Goal: Task Accomplishment & Management: Manage account settings

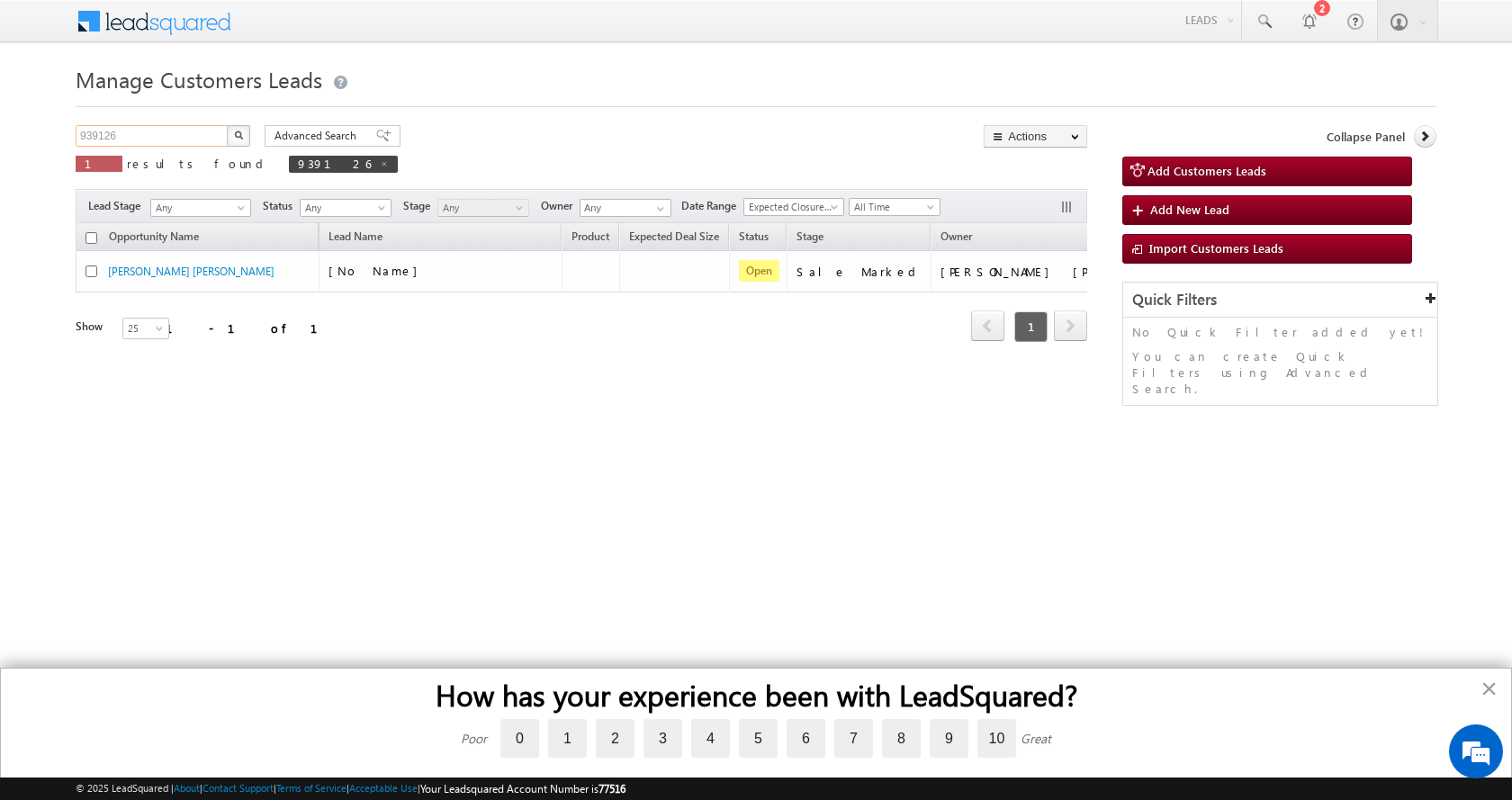
click at [100, 139] on input "939126" at bounding box center [152, 136] width 154 height 21
paste input "19617"
type input "919617"
click at [226, 125] on button "button" at bounding box center [238, 136] width 23 height 21
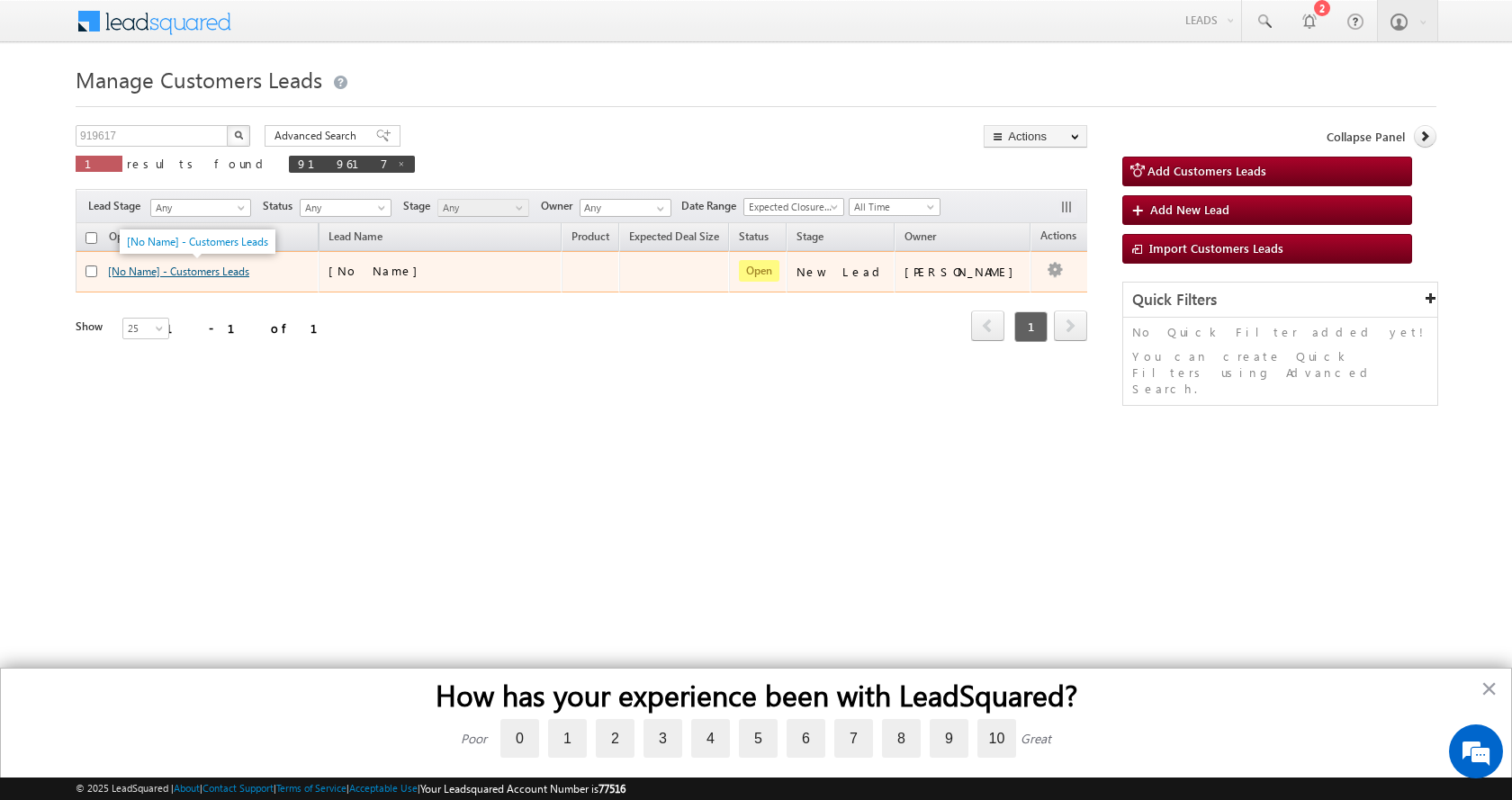
click at [209, 272] on link "[No Name] - Customers Leads" at bounding box center [178, 271] width 142 height 13
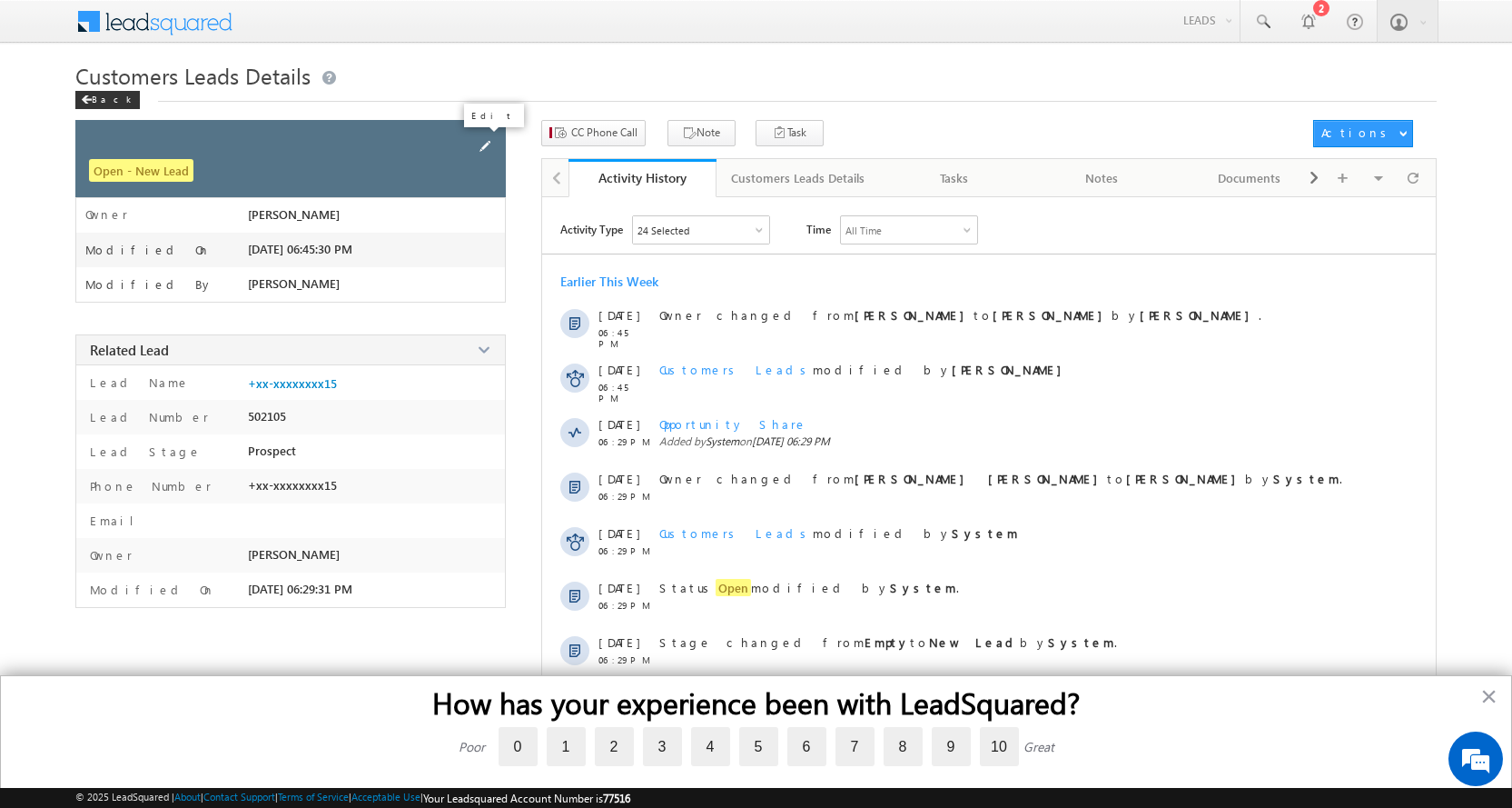
click at [480, 139] on span at bounding box center [485, 146] width 20 height 20
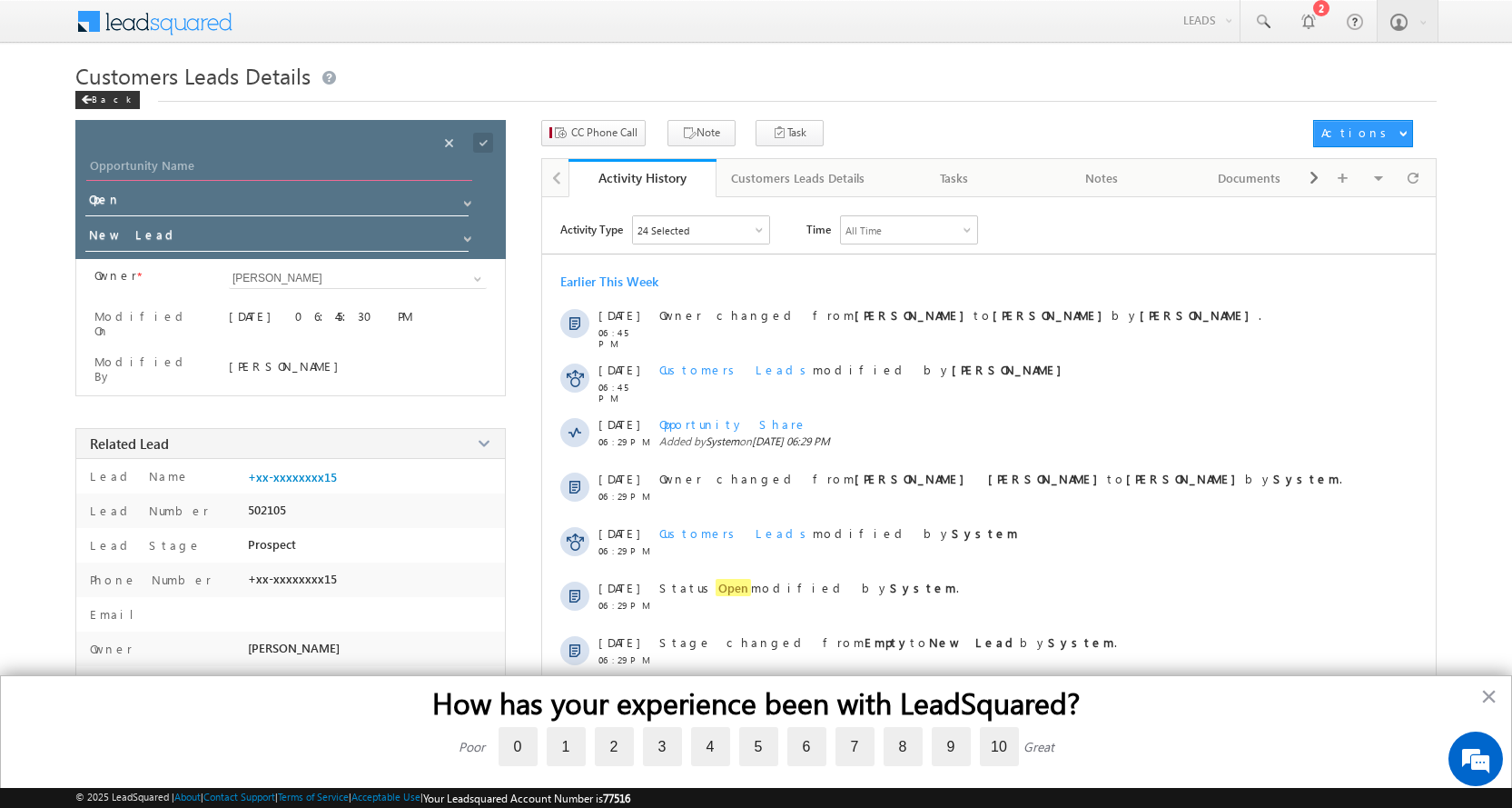
click at [175, 171] on input "Opportunity Name" at bounding box center [279, 168] width 386 height 25
paste input "[PERSON_NAME]"
type input "[PERSON_NAME]"
click at [464, 236] on span at bounding box center [467, 238] width 15 height 15
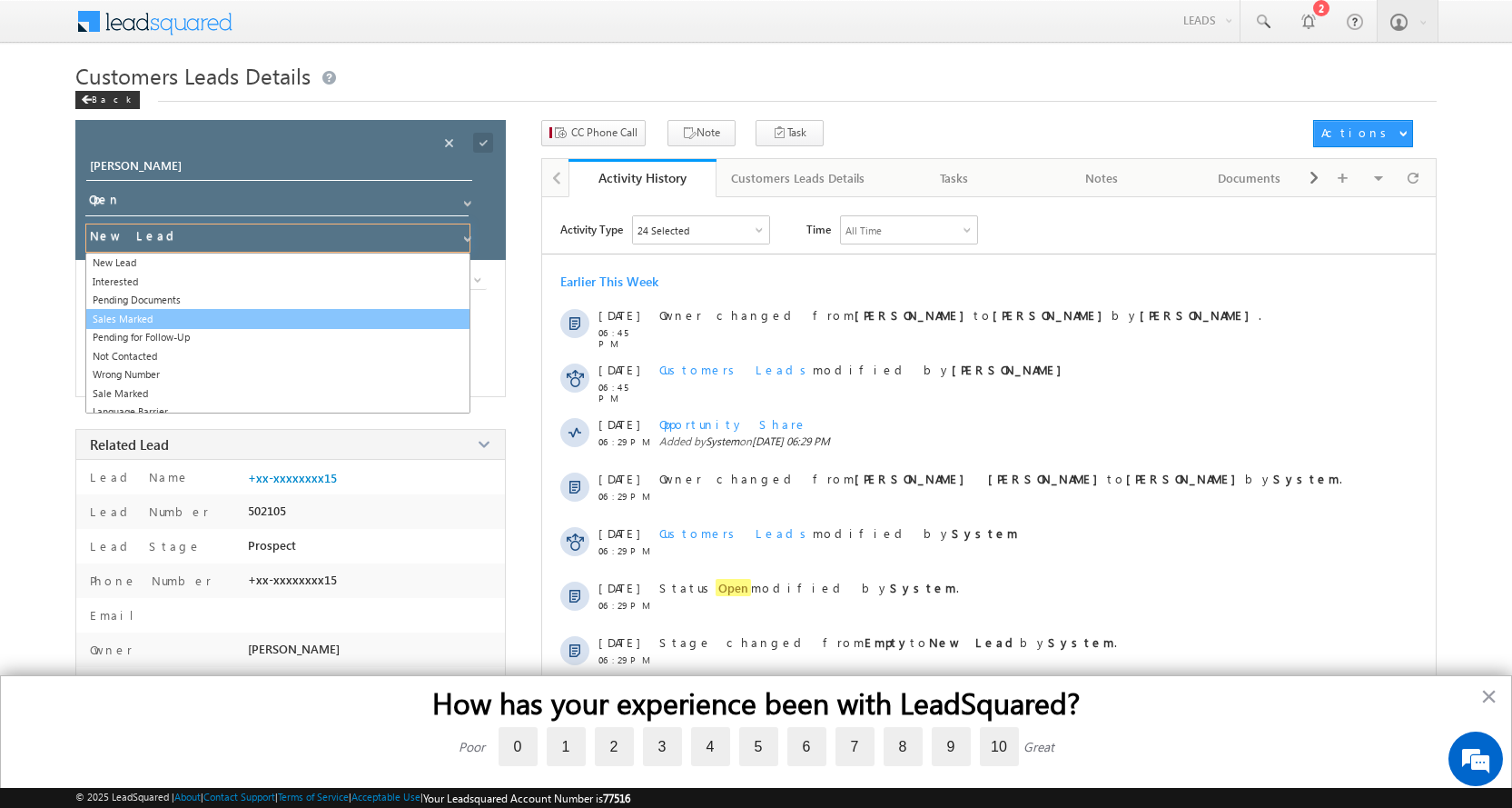
click at [171, 322] on link "Sales Marked" at bounding box center [278, 319] width 385 height 20
type input "Sales Marked"
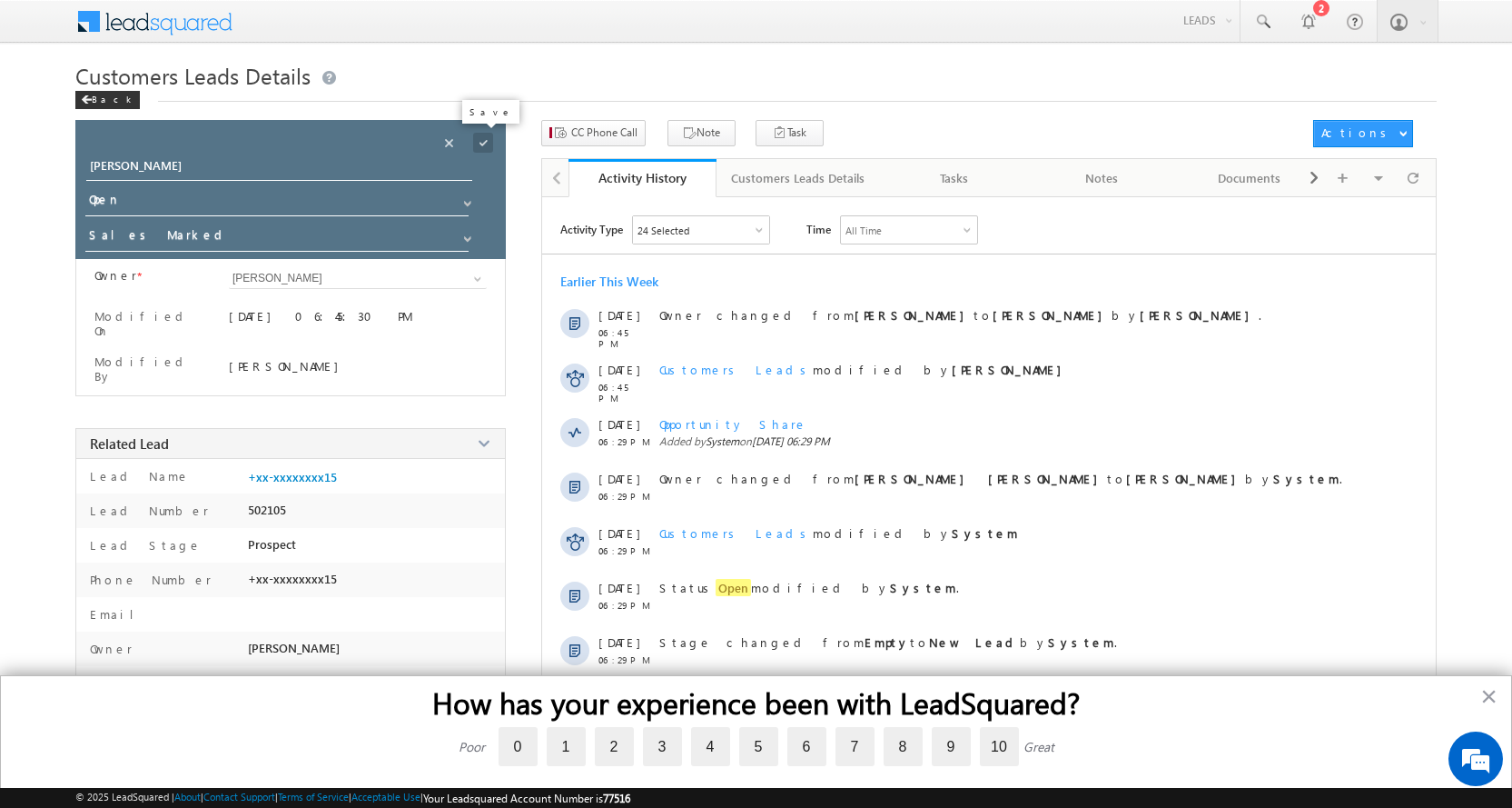
click at [480, 142] on span at bounding box center [483, 142] width 20 height 20
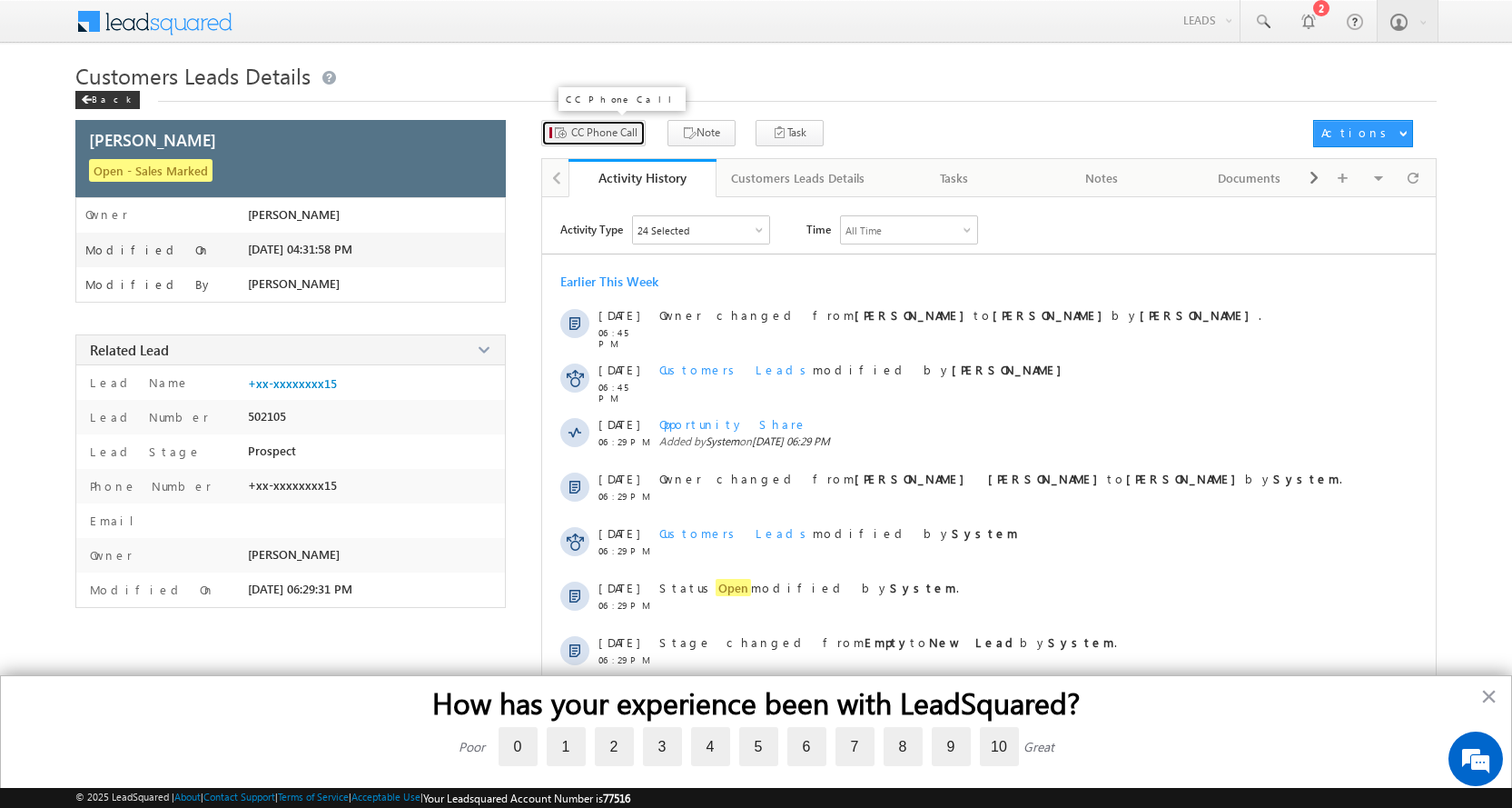
click at [588, 124] on span "CC Phone Call" at bounding box center [604, 132] width 66 height 17
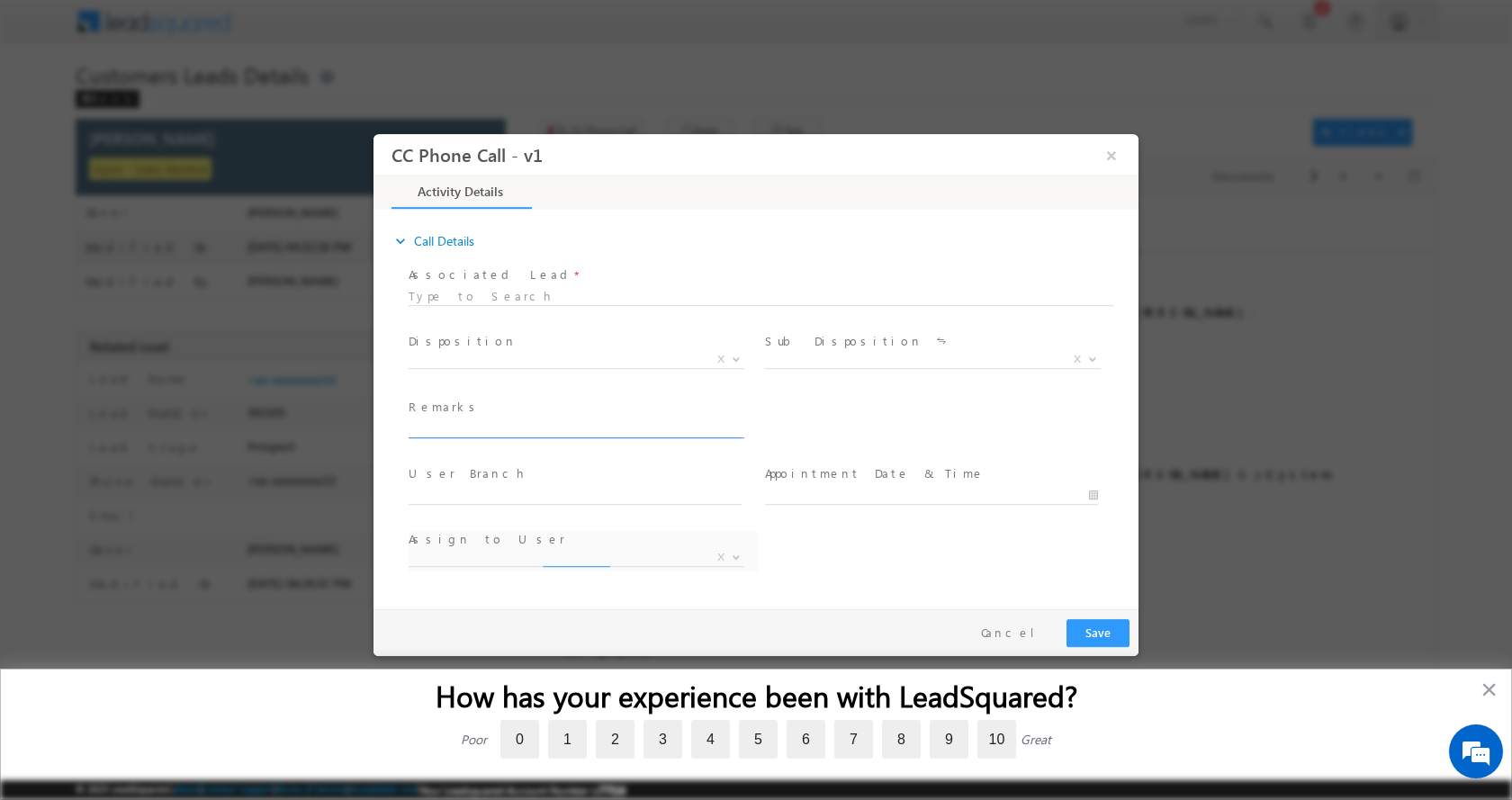
click at [453, 432] on input "text" at bounding box center [575, 427] width 333 height 18
select select "Rose.Shyse+sgrl@leadsquared.com"
type input "[PERSON_NAME]-7530904215-HOME CONSTRUCTION-LOAN-5 L- PV-25 L-REG-AGE-[DEMOGRAPH…"
click at [732, 350] on span at bounding box center [734, 358] width 18 height 23
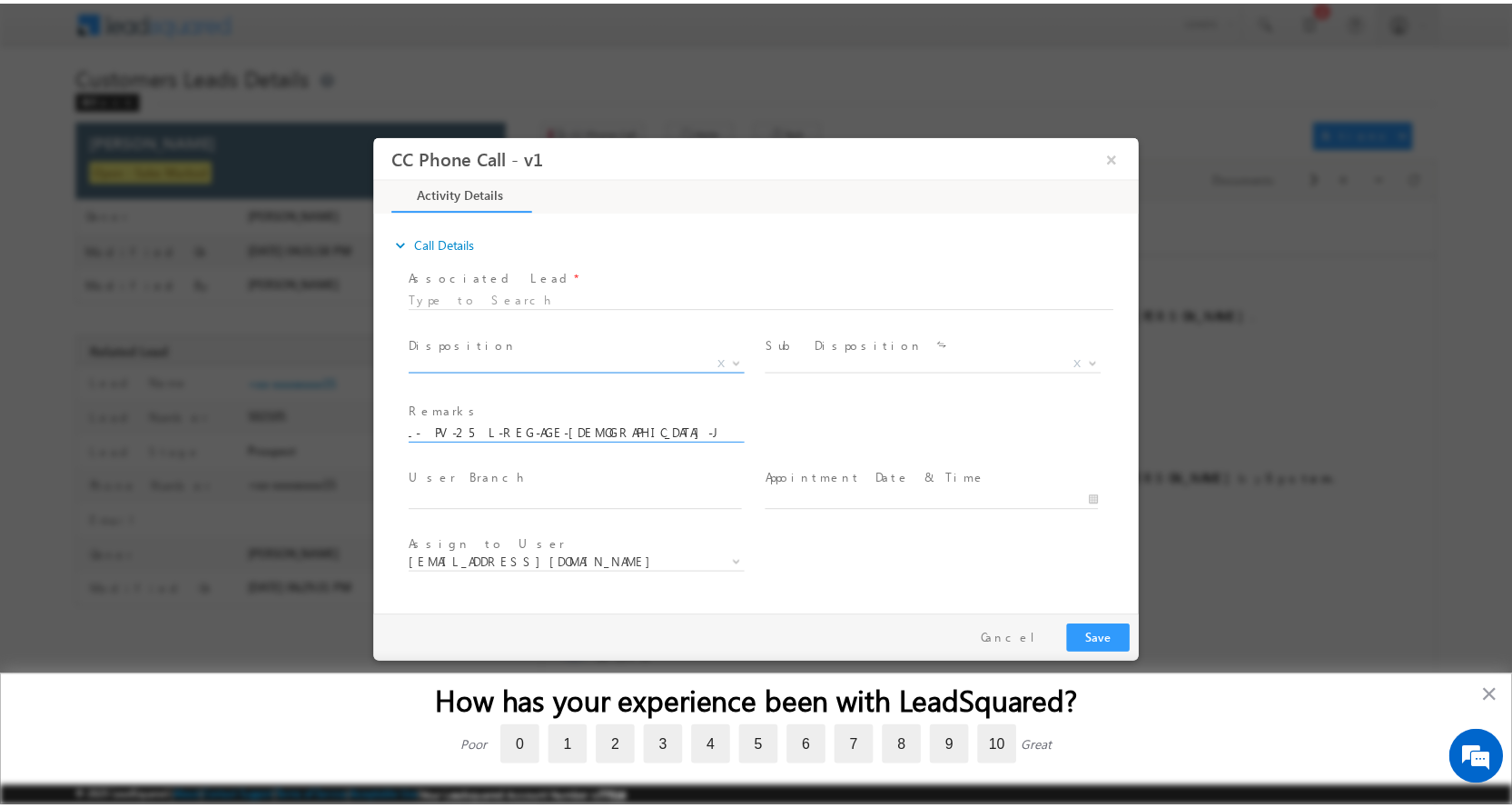
scroll to position [0, 0]
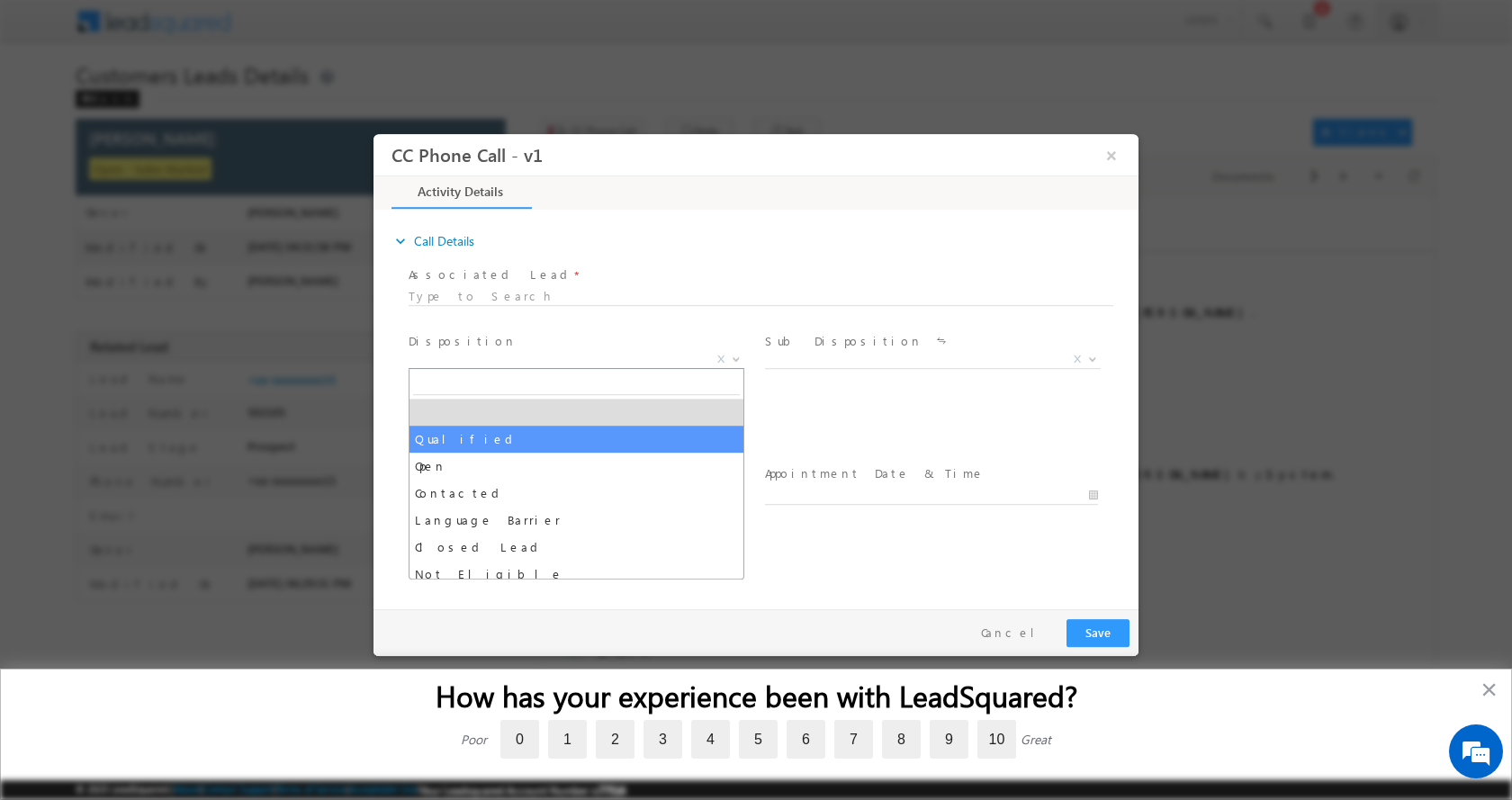
select select "Qualified"
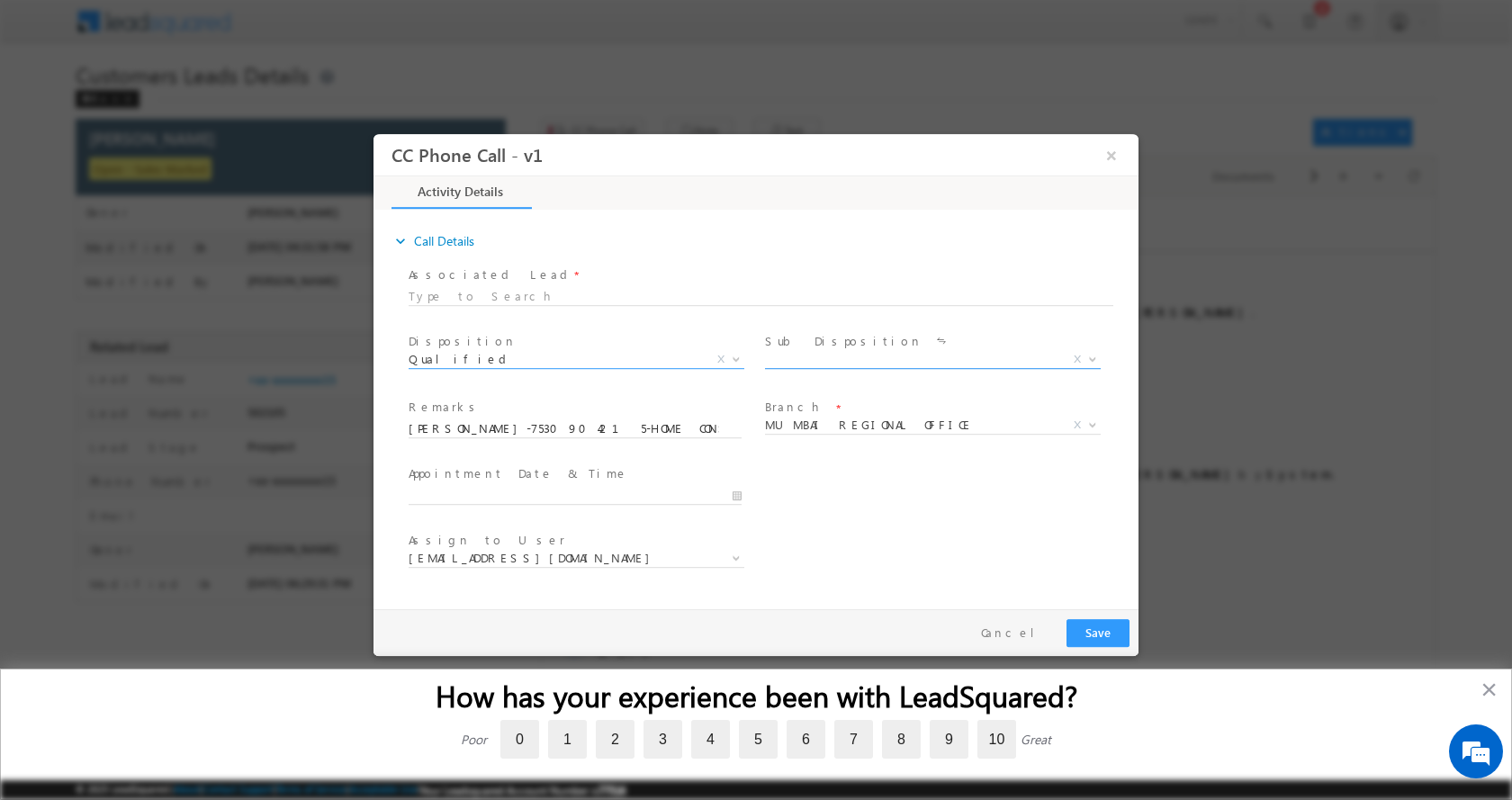
click at [1094, 357] on b at bounding box center [1092, 357] width 11 height 7
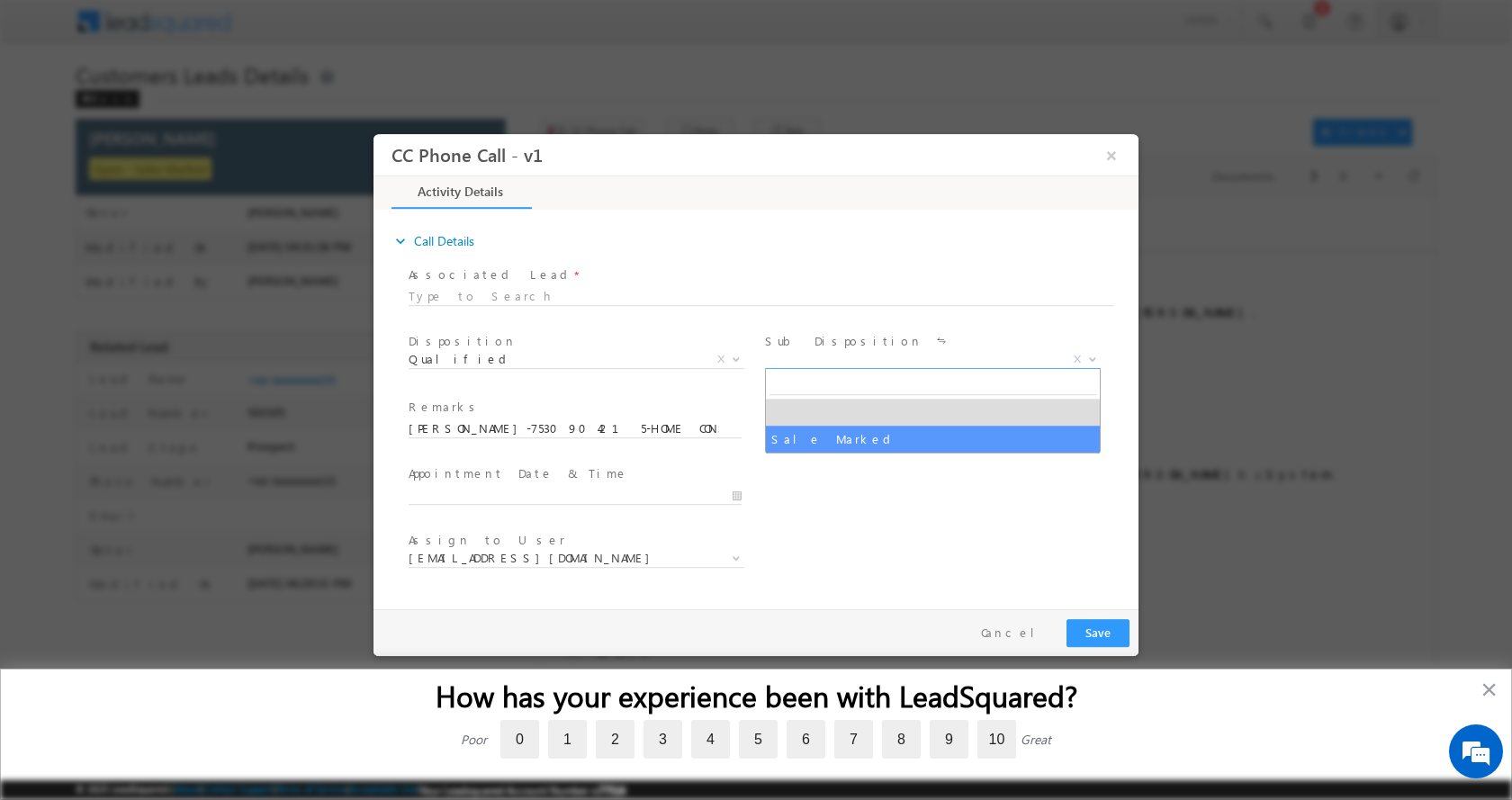
select select "Sale Marked"
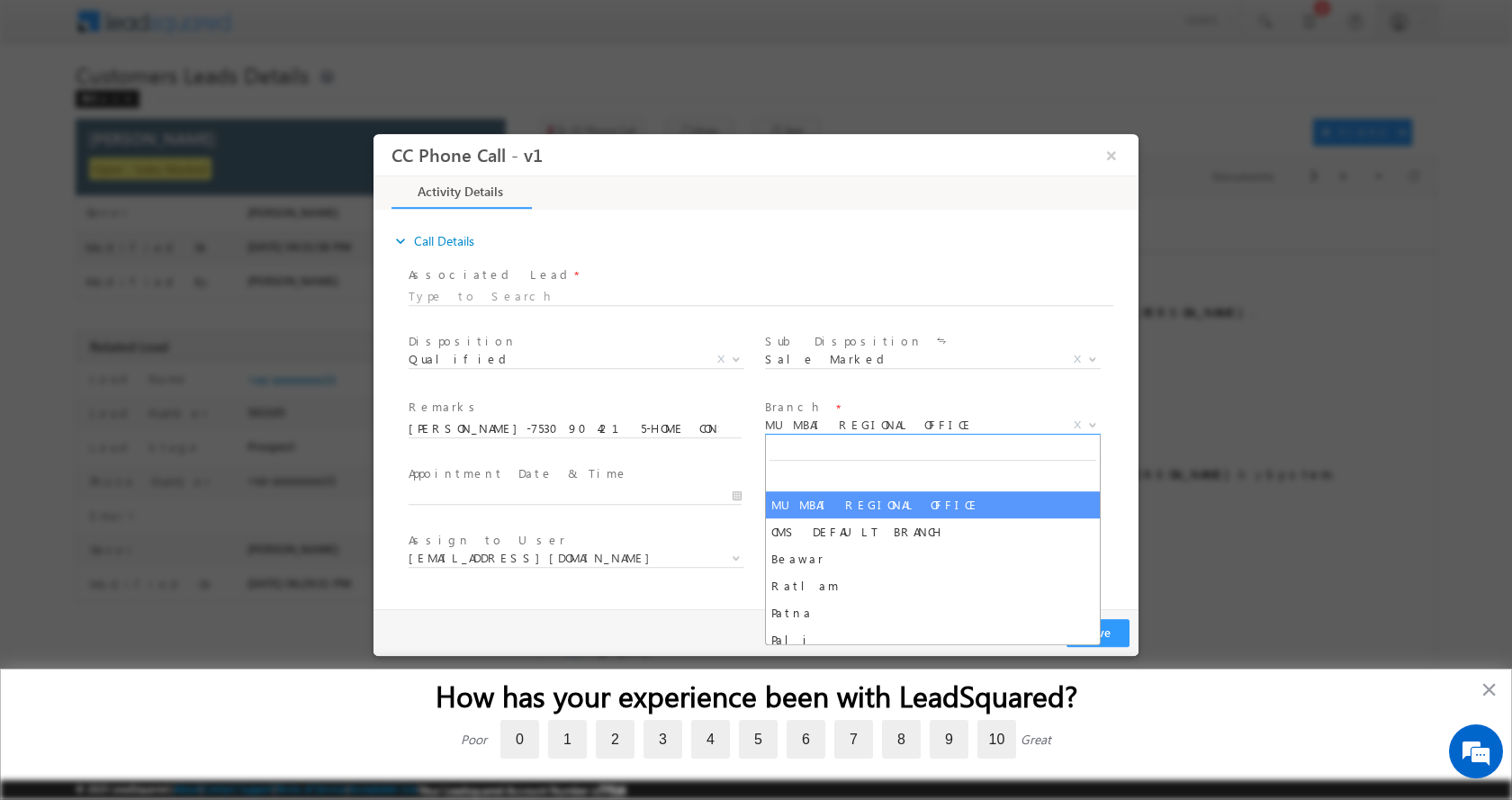
click at [1097, 423] on b at bounding box center [1092, 423] width 11 height 7
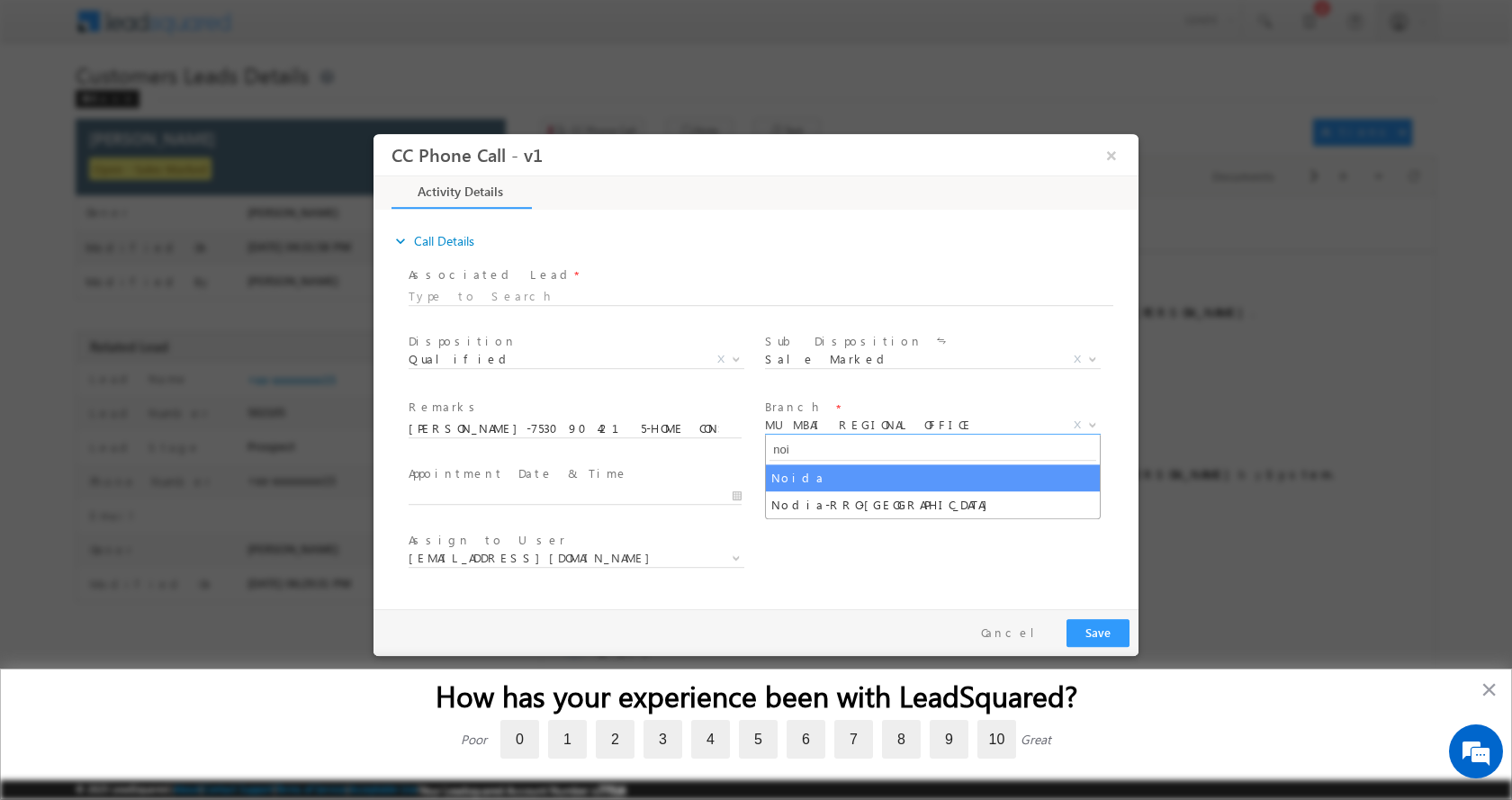
type input "noi"
select select "Noida"
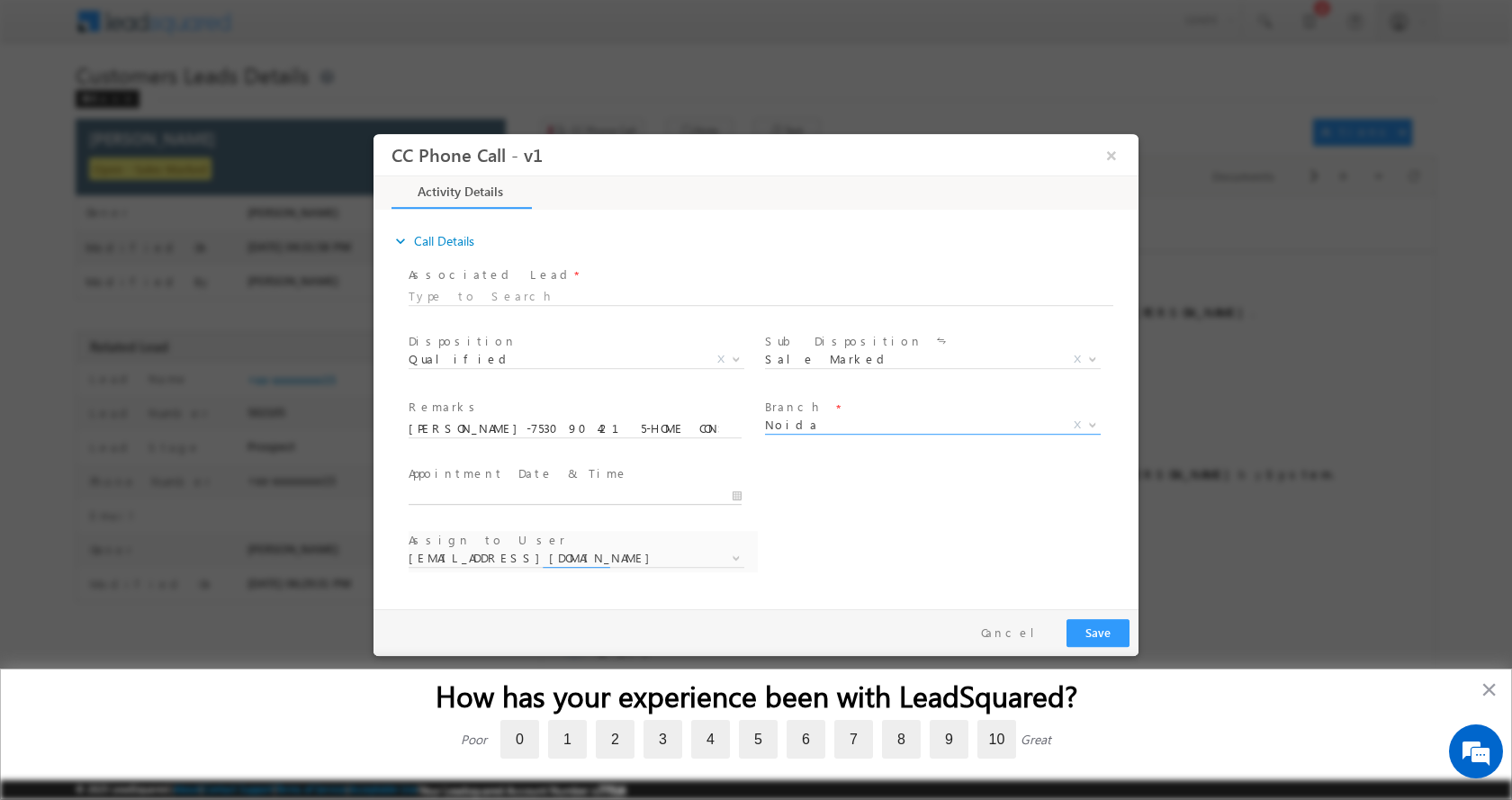
type input "09/27/2025 4:28 PM"
select select "[PERSON_NAME][EMAIL_ADDRESS][DOMAIN_NAME]"
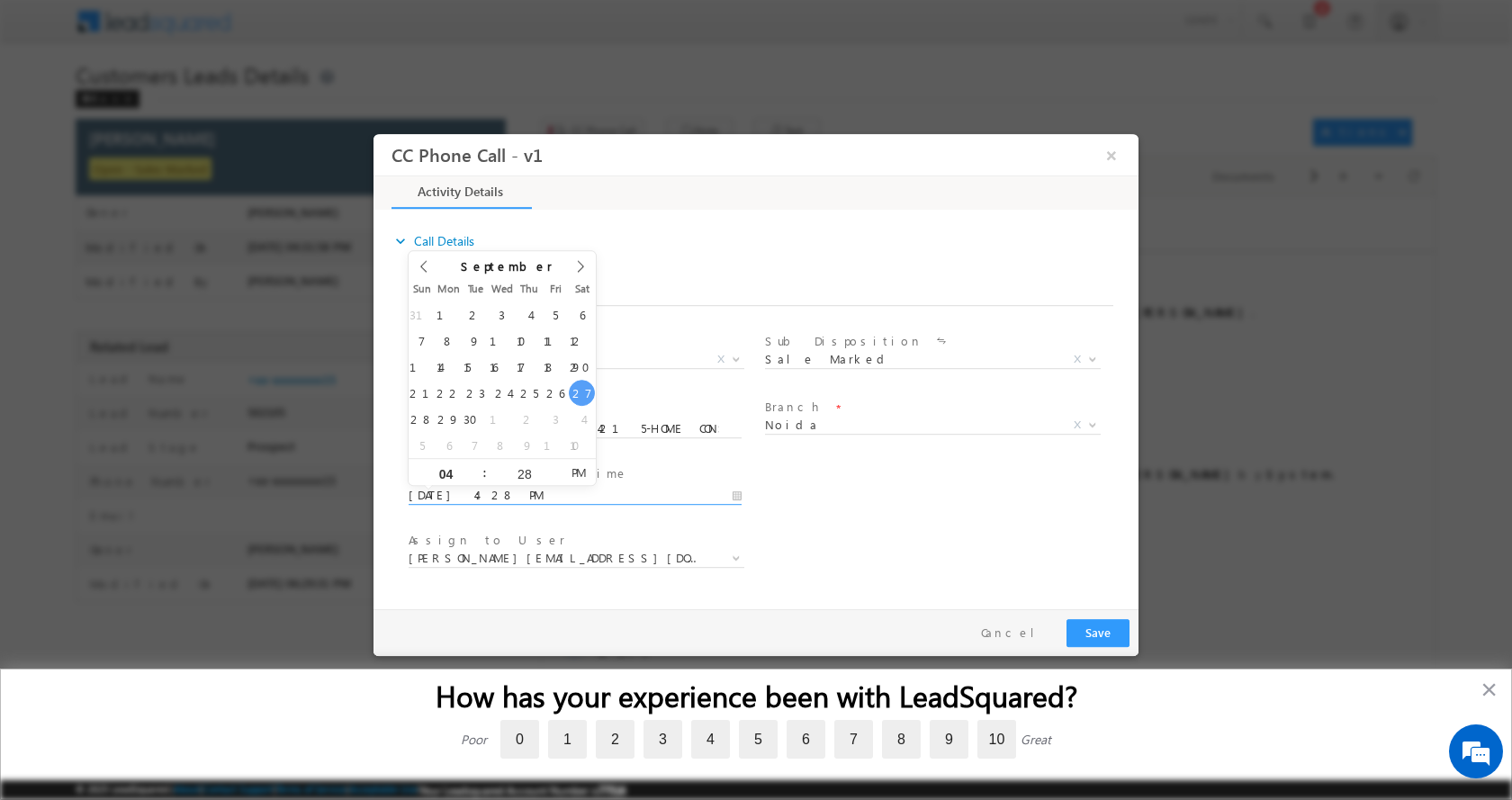
click at [730, 492] on input "09/27/2025 4:28 PM" at bounding box center [575, 495] width 333 height 18
type input "09/28/2025 4:28 PM"
click at [1094, 635] on button "Save" at bounding box center [1097, 632] width 63 height 28
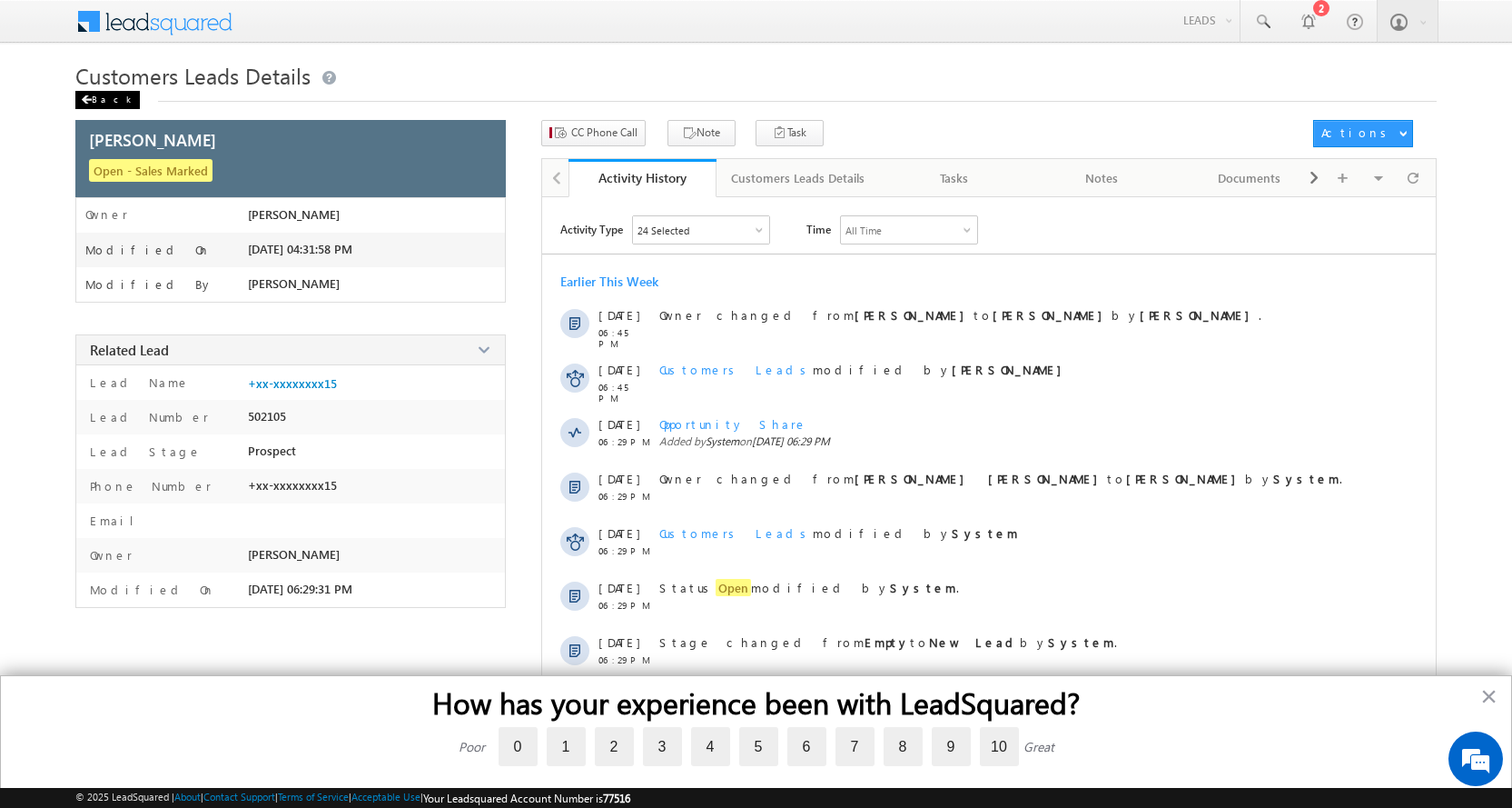
click at [112, 96] on div "Back" at bounding box center [108, 99] width 64 height 18
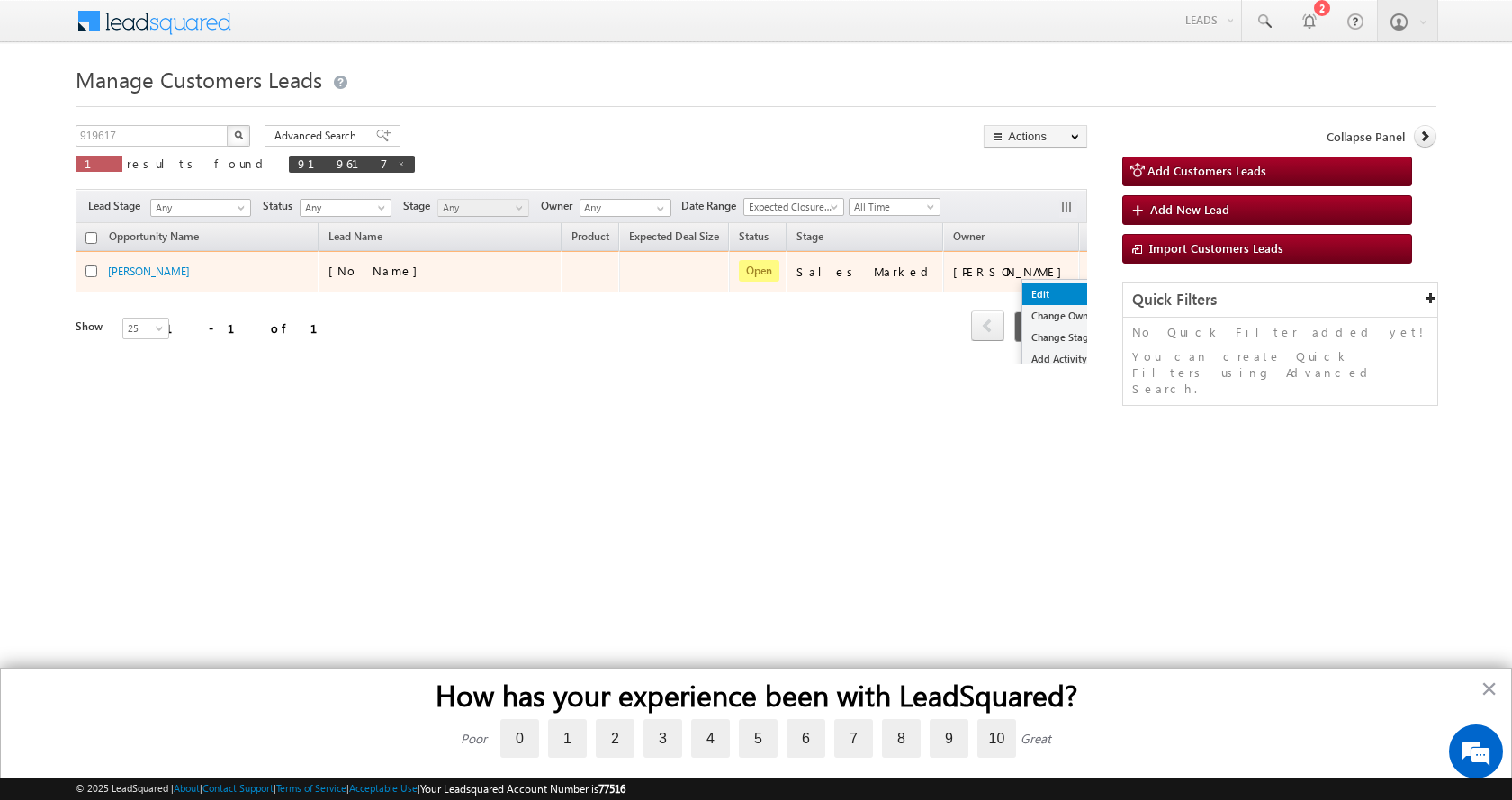
click at [1022, 284] on link "Edit" at bounding box center [1066, 294] width 90 height 21
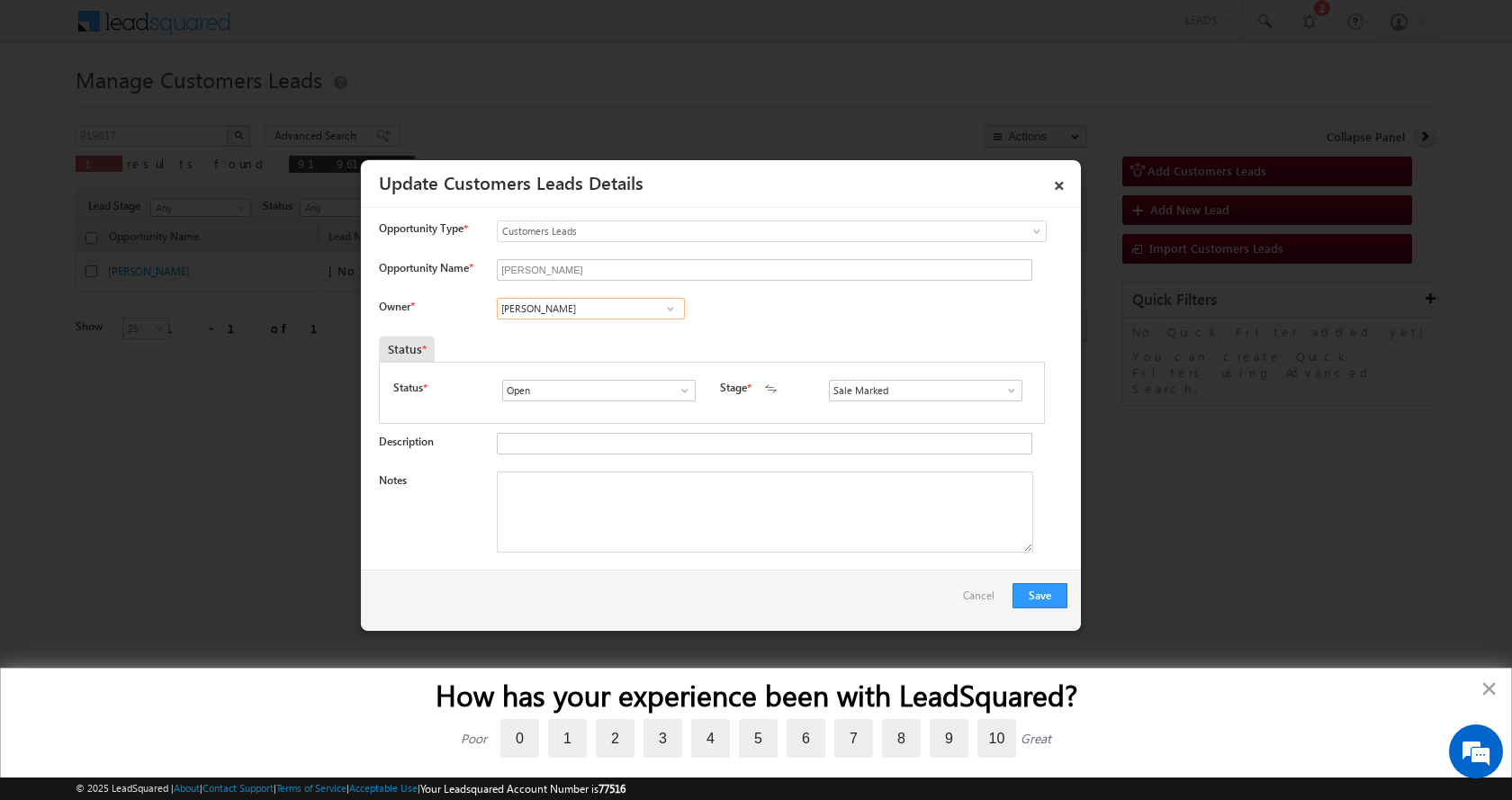
click at [542, 315] on input "[PERSON_NAME]" at bounding box center [590, 308] width 188 height 21
paste input "[PERSON_NAME]"
click at [560, 338] on span "[EMAIL_ADDRESS][DOMAIN_NAME]" at bounding box center [585, 343] width 162 height 13
type input "[PERSON_NAME]"
click at [621, 515] on textarea "Notes" at bounding box center [765, 512] width 536 height 81
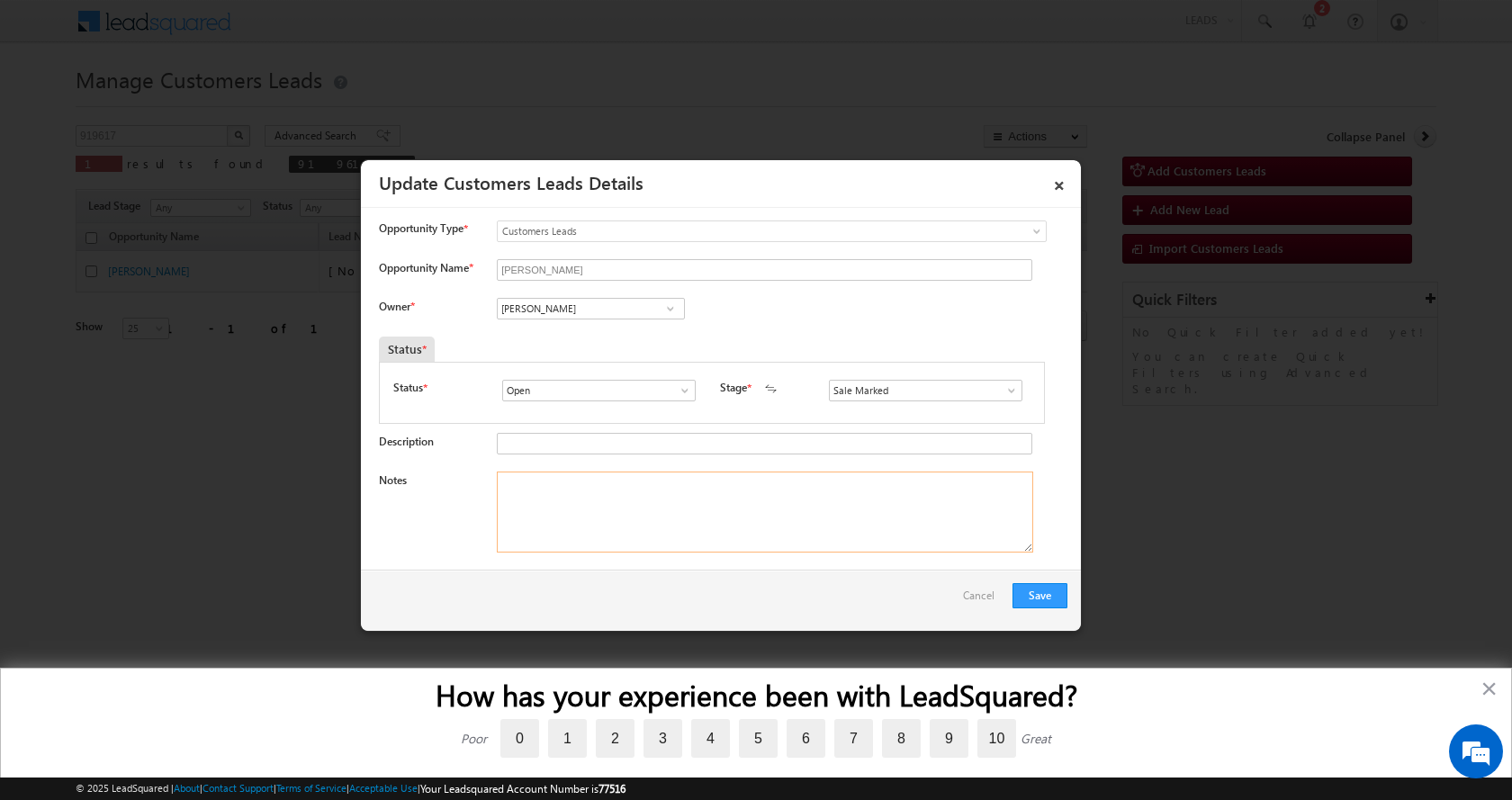
paste textarea "[PERSON_NAME]-7530904215-HOME CONSTRUCTION-LOAN-5 L- PV-25 L-REG-AGE-[DEMOGRAPH…"
type textarea "[PERSON_NAME]-7530904215-HOME CONSTRUCTION-LOAN-5 L- PV-25 L-REG-AGE-[DEMOGRAPH…"
click at [1038, 595] on button "Save" at bounding box center [1039, 595] width 55 height 25
